Goal: Complete application form

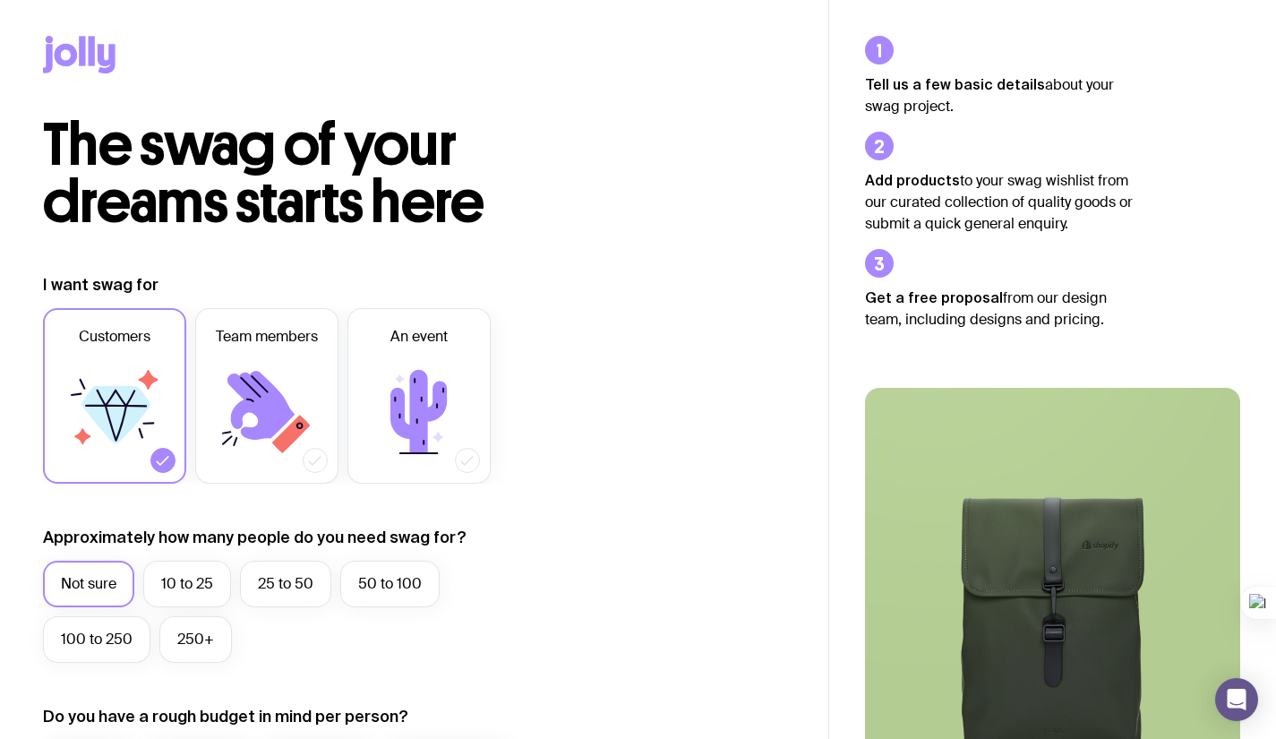
click at [97, 581] on label "Not sure" at bounding box center [88, 584] width 91 height 47
click at [0, 0] on input "Not sure" at bounding box center [0, 0] width 0 height 0
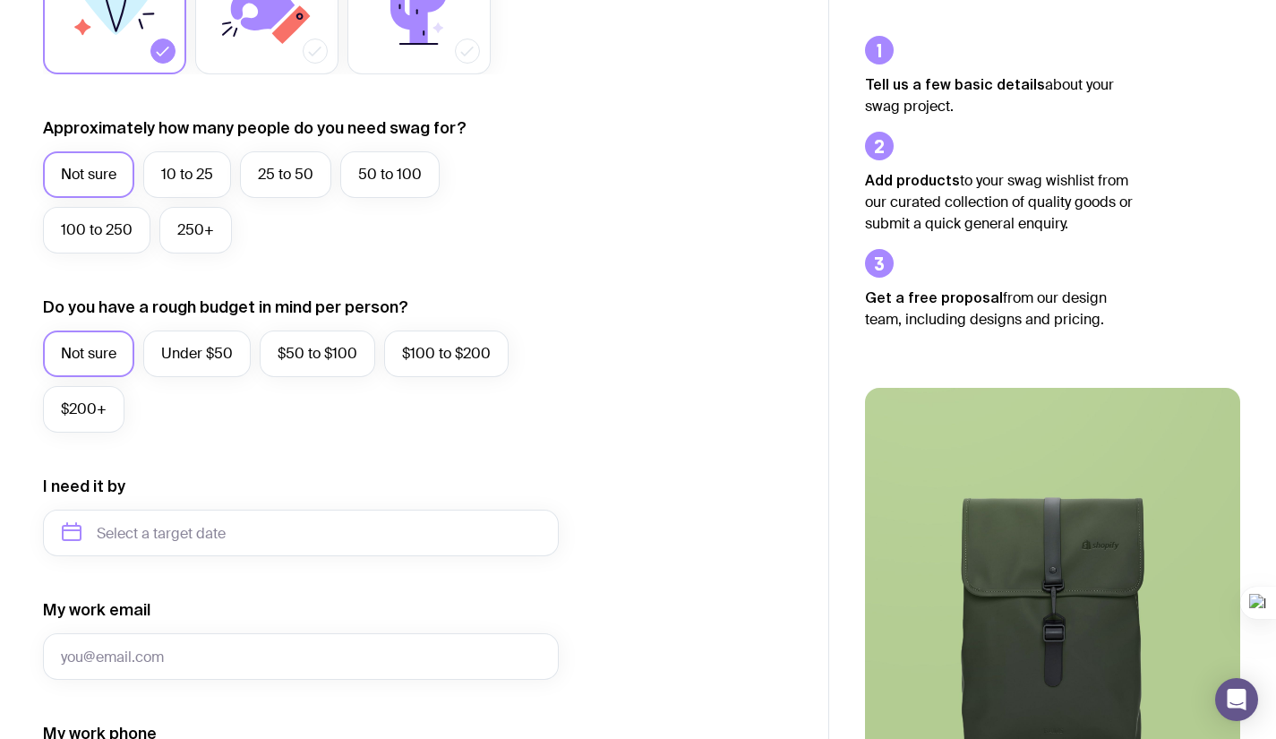
scroll to position [410, 0]
click at [81, 357] on label "Not sure" at bounding box center [88, 353] width 91 height 47
click at [0, 0] on input "Not sure" at bounding box center [0, 0] width 0 height 0
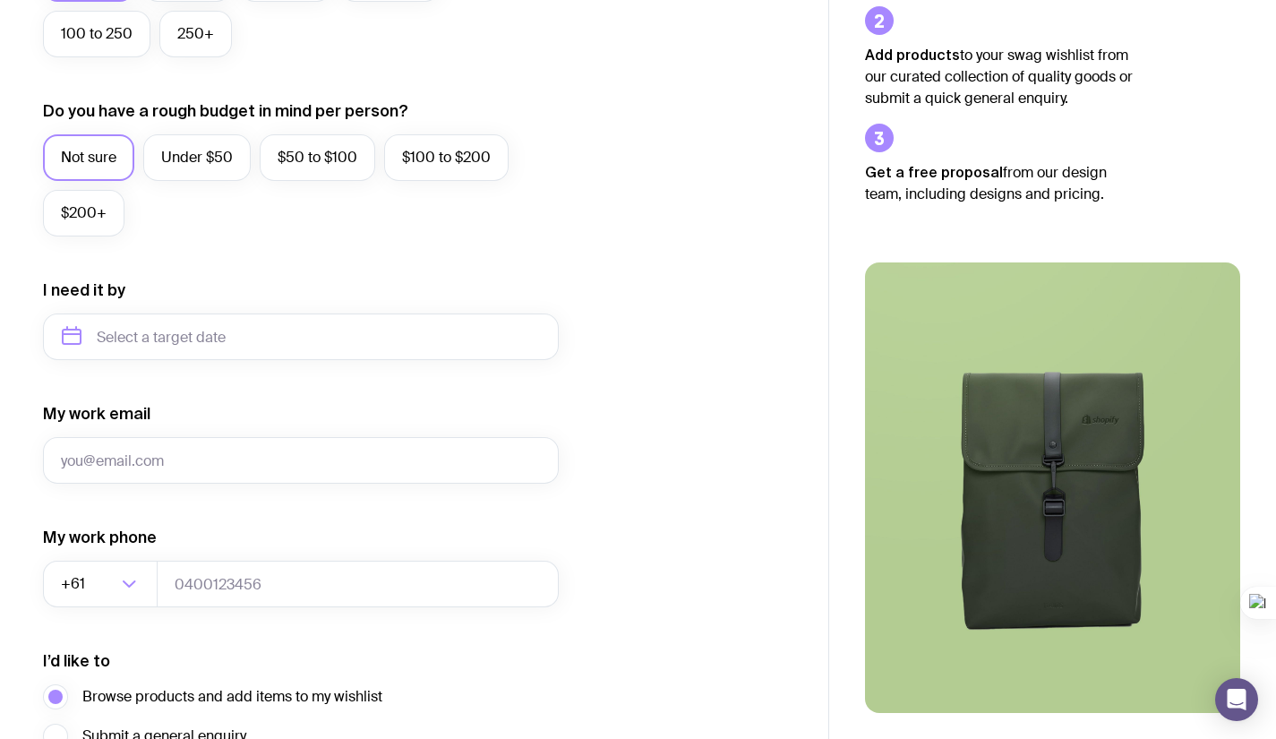
scroll to position [606, 0]
click at [187, 138] on label "Under $50" at bounding box center [196, 156] width 107 height 47
click at [0, 0] on input "Under $50" at bounding box center [0, 0] width 0 height 0
click at [109, 137] on label "Not sure" at bounding box center [88, 156] width 91 height 47
click at [0, 0] on input "Not sure" at bounding box center [0, 0] width 0 height 0
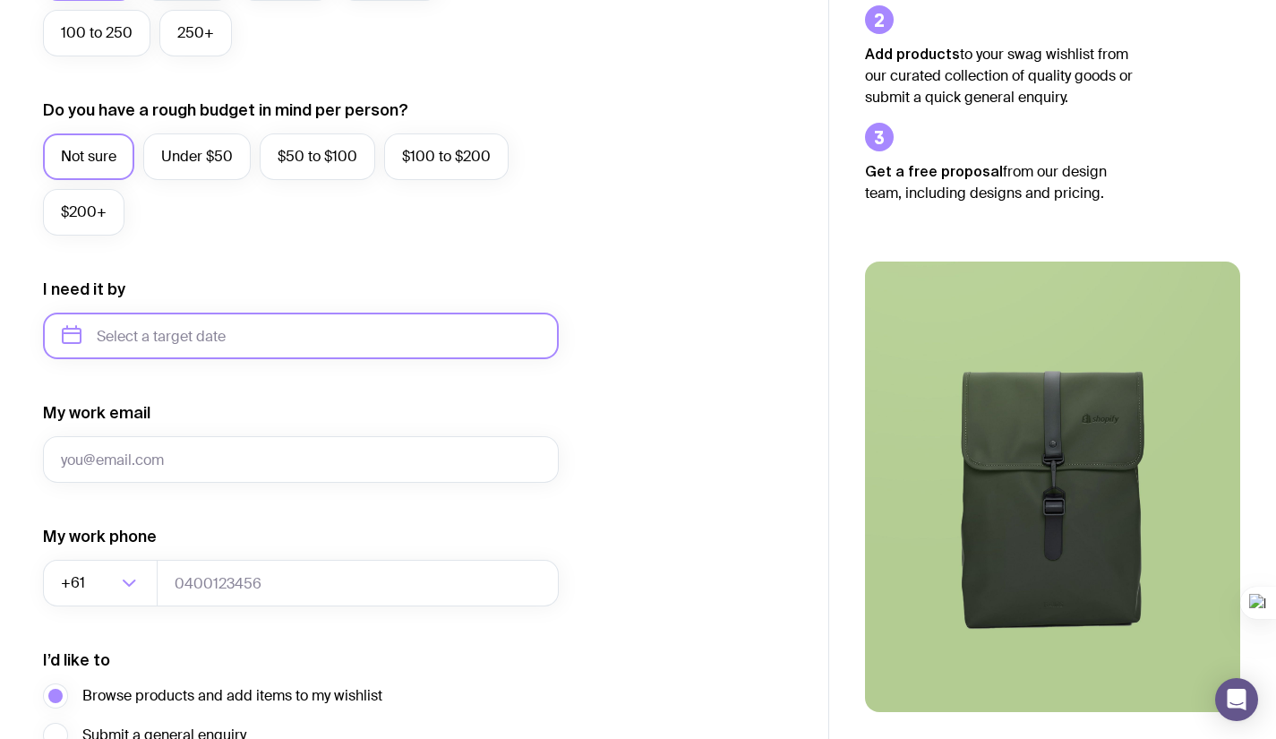
click at [150, 347] on input "text" at bounding box center [301, 336] width 516 height 47
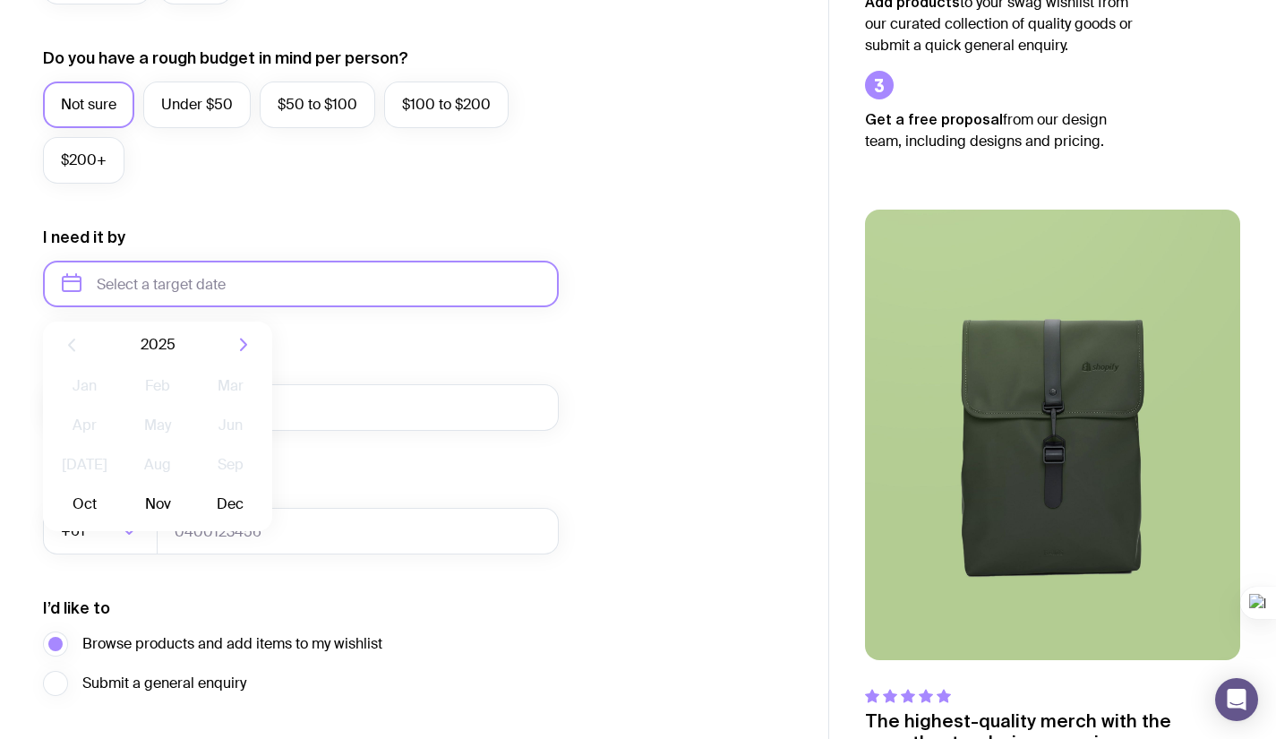
scroll to position [661, 0]
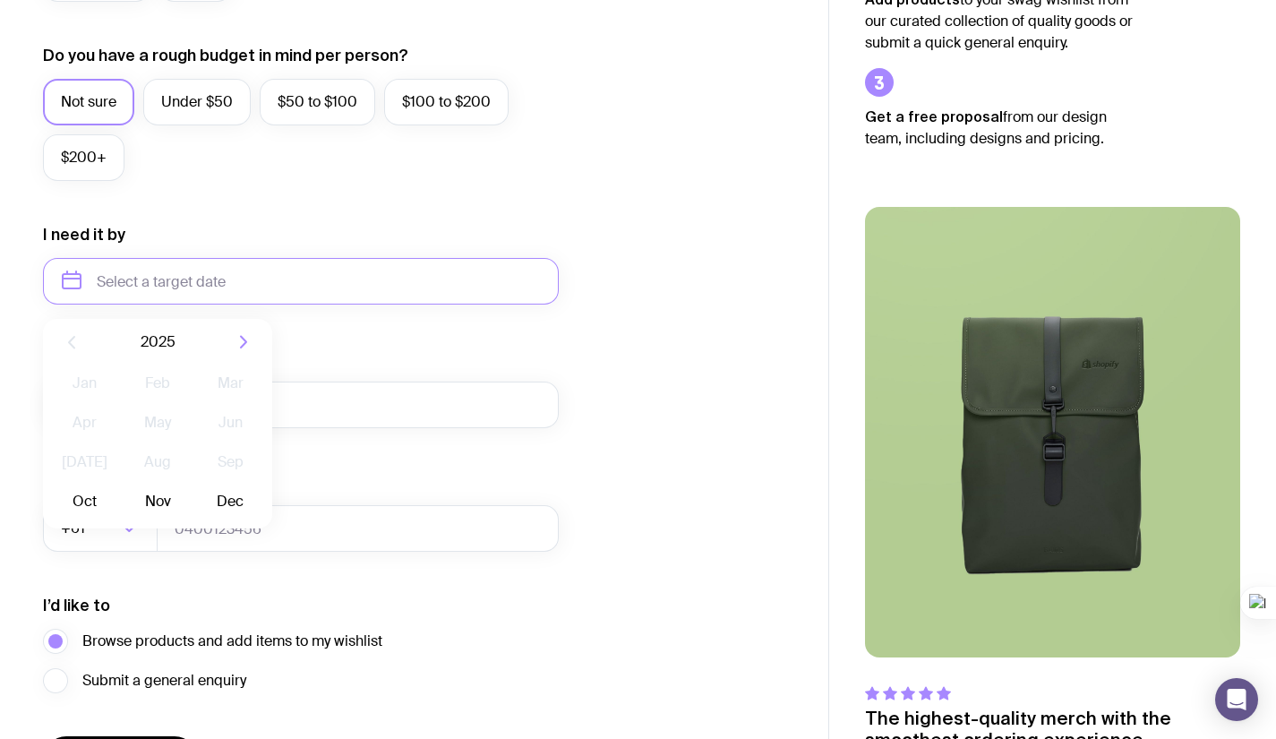
click at [240, 501] on button "Dec" at bounding box center [230, 502] width 65 height 36
type input "[DATE]"
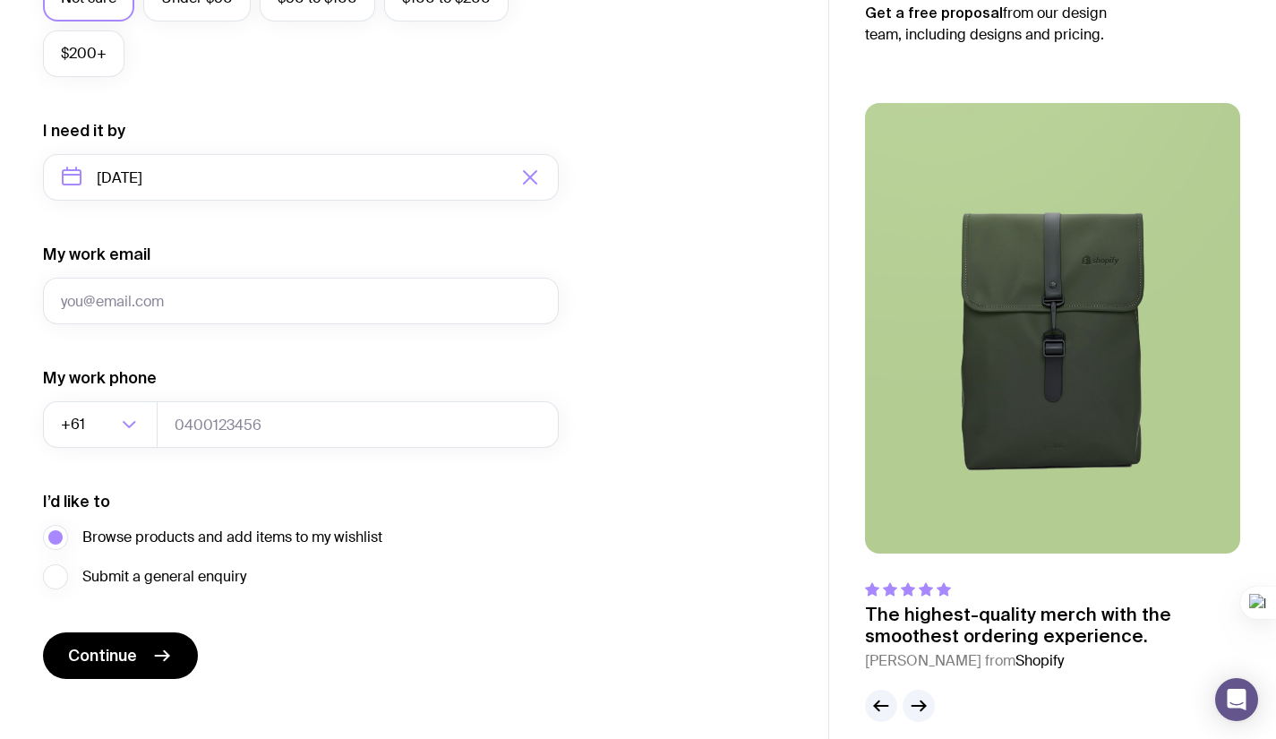
scroll to position [784, 0]
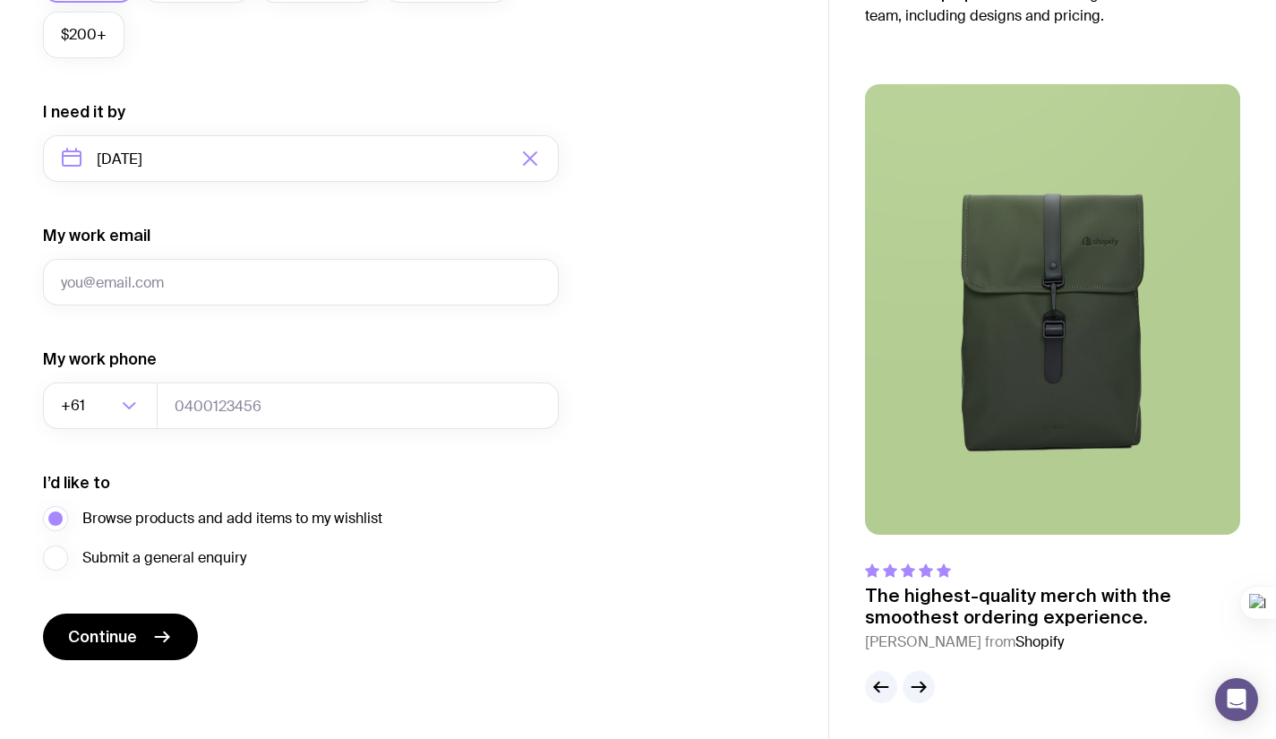
click at [122, 645] on span "Continue" at bounding box center [102, 636] width 69 height 21
type input "[EMAIL_ADDRESS][DOMAIN_NAME]"
click at [102, 636] on span "Continue" at bounding box center [102, 636] width 69 height 21
click at [115, 406] on input "Search for option" at bounding box center [103, 405] width 28 height 47
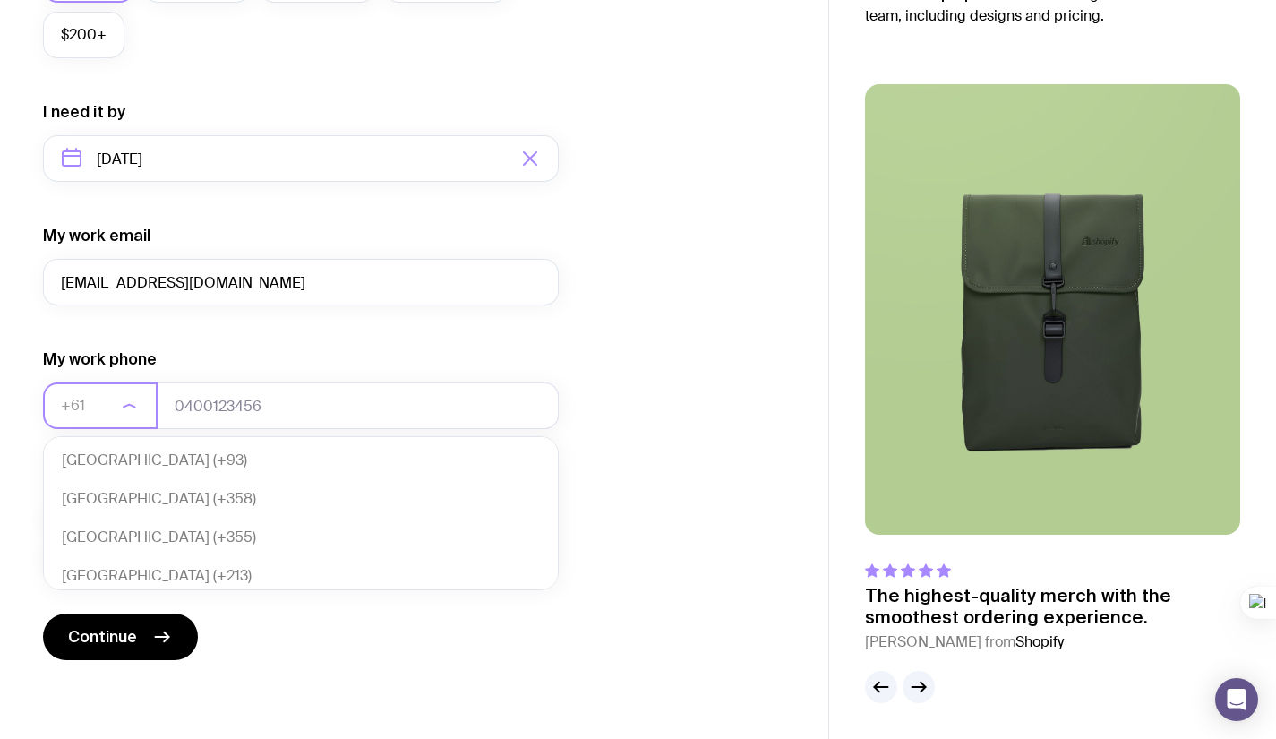
scroll to position [388, 0]
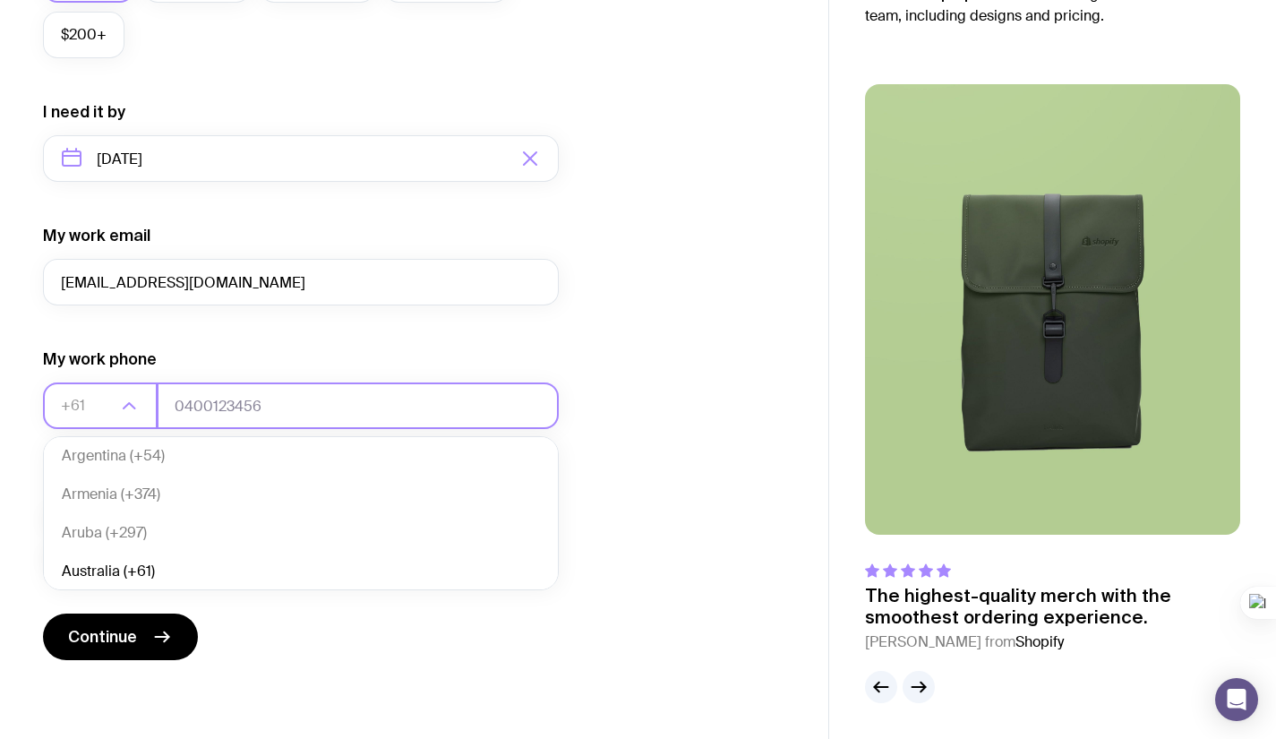
click at [188, 401] on input "tel" at bounding box center [358, 405] width 402 height 47
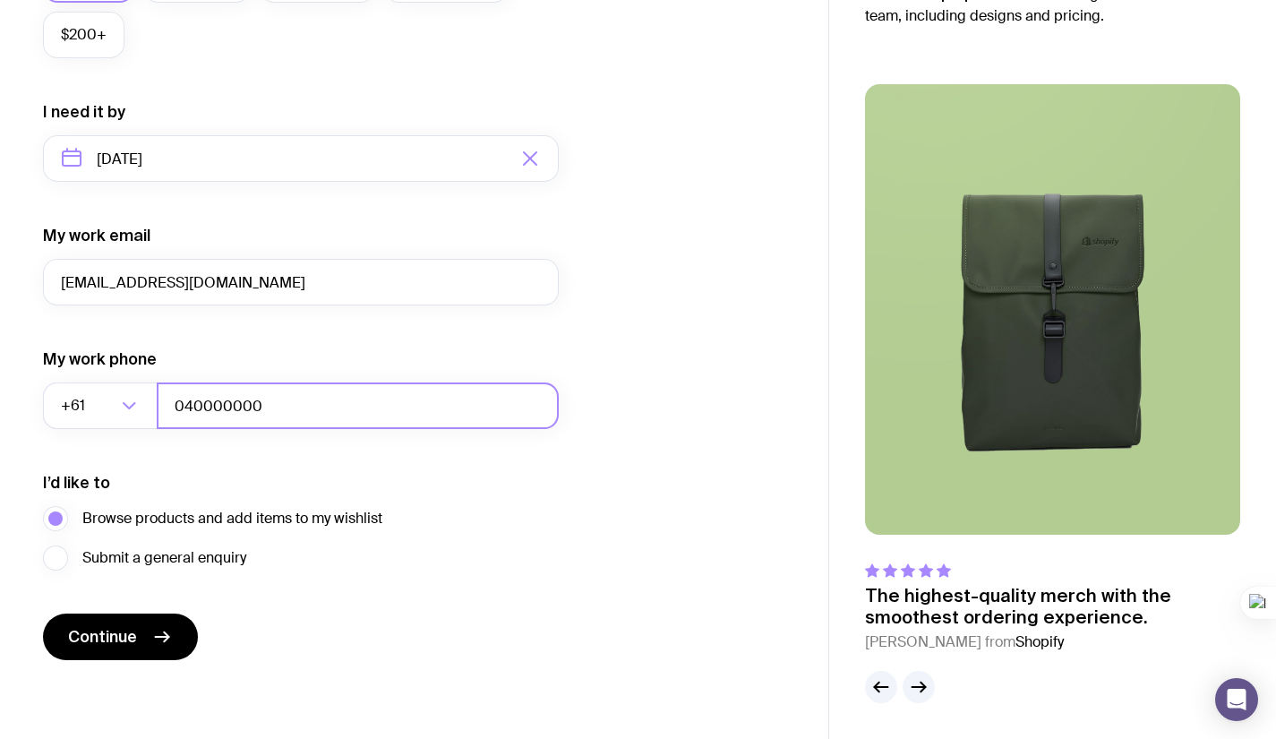
type input "040000000"
click at [121, 637] on span "Continue" at bounding box center [102, 636] width 69 height 21
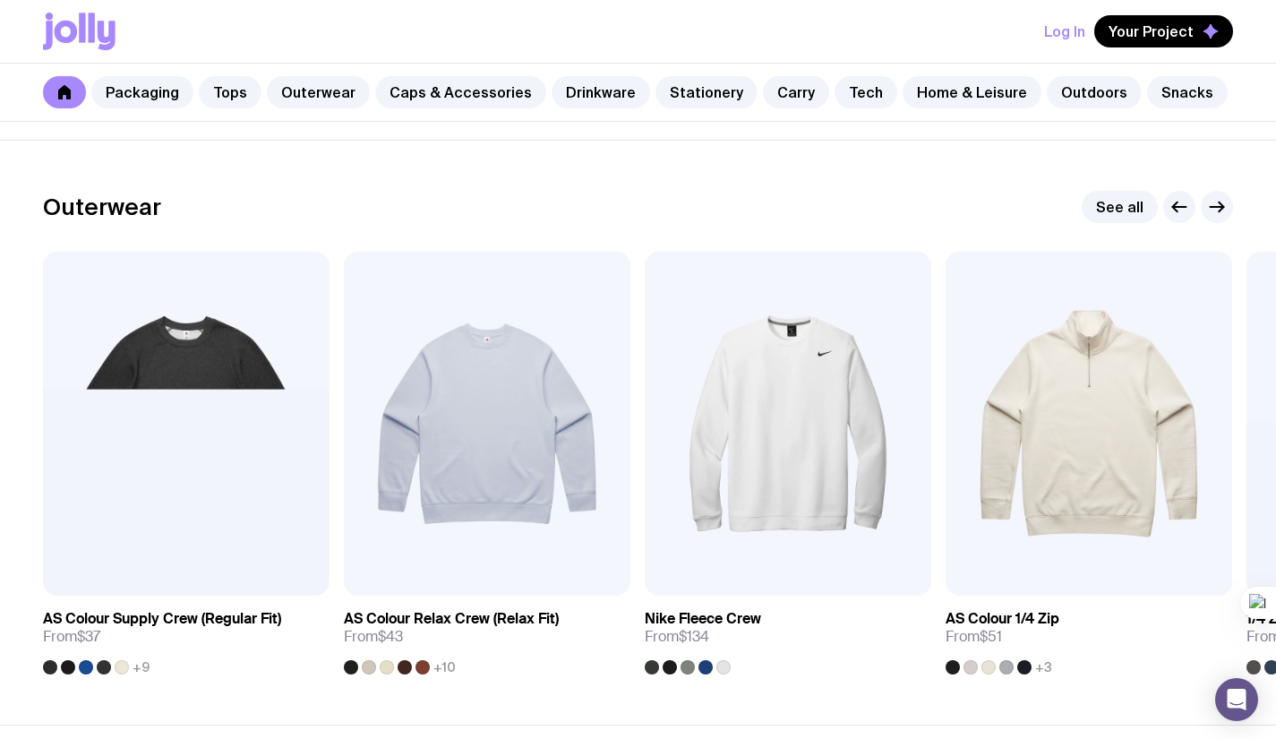
scroll to position [1394, 0]
